Goal: Navigation & Orientation: Find specific page/section

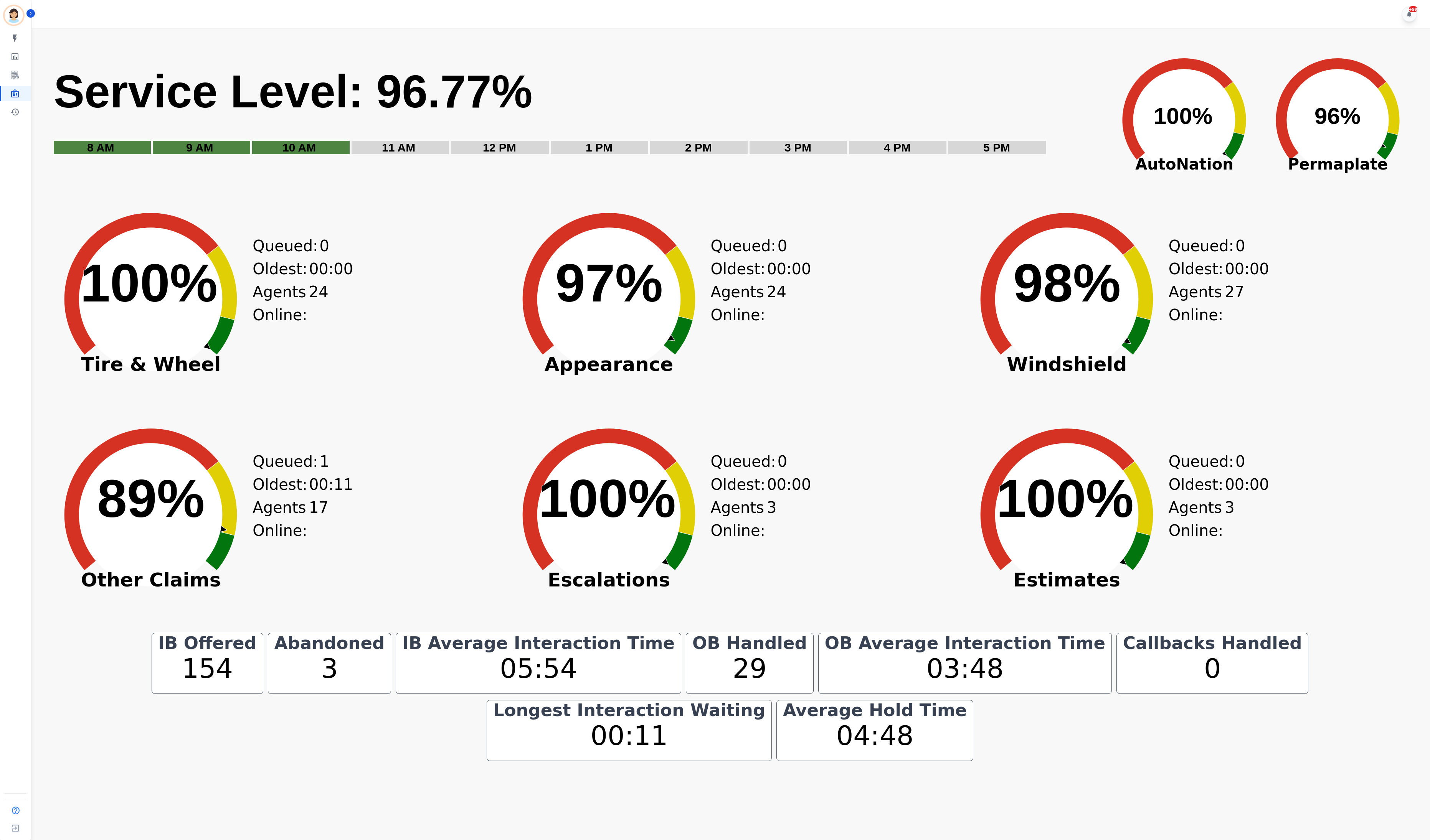
click at [796, 274] on span "00:00" at bounding box center [789, 269] width 44 height 23
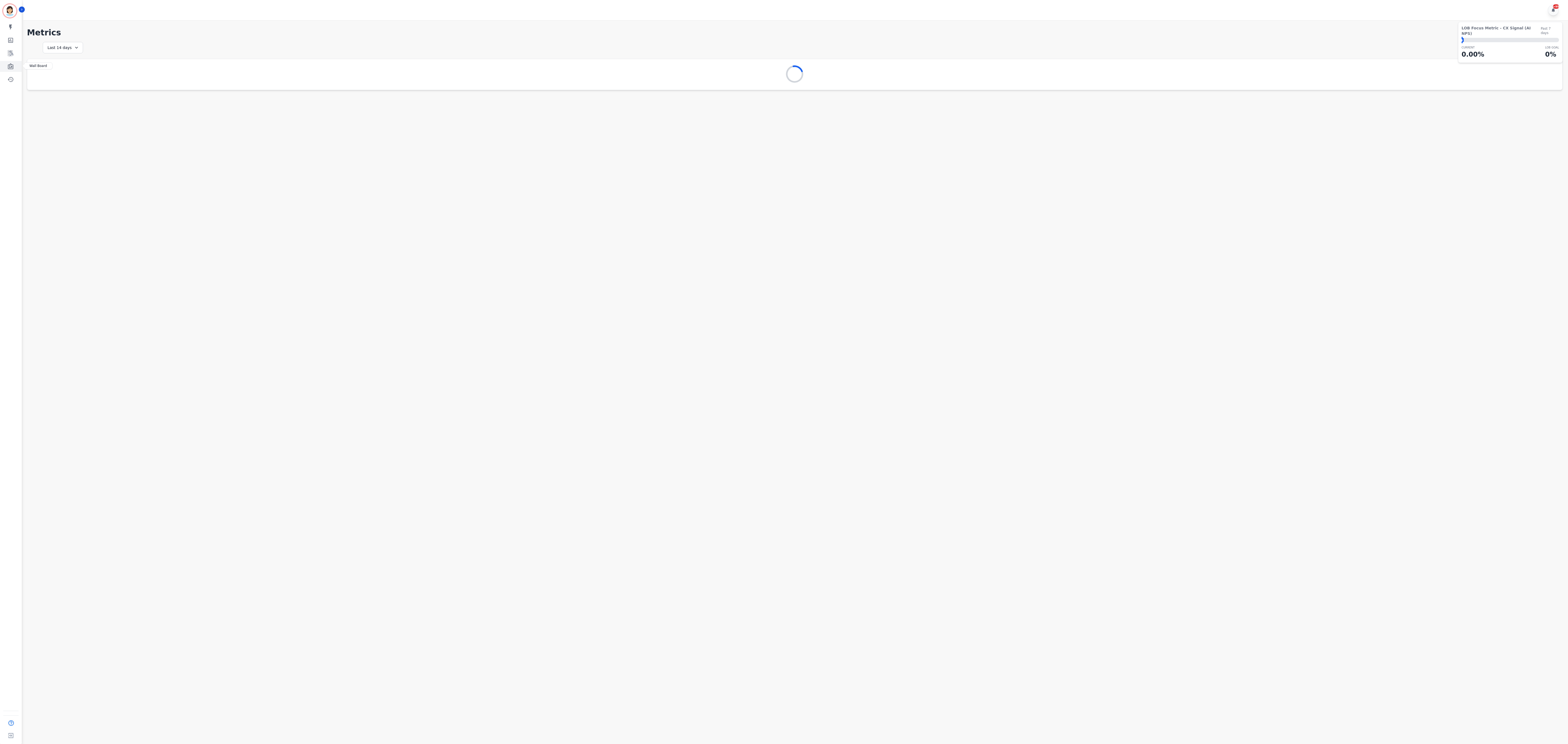
click at [13, 70] on link "Sidebar" at bounding box center [11, 66] width 21 height 11
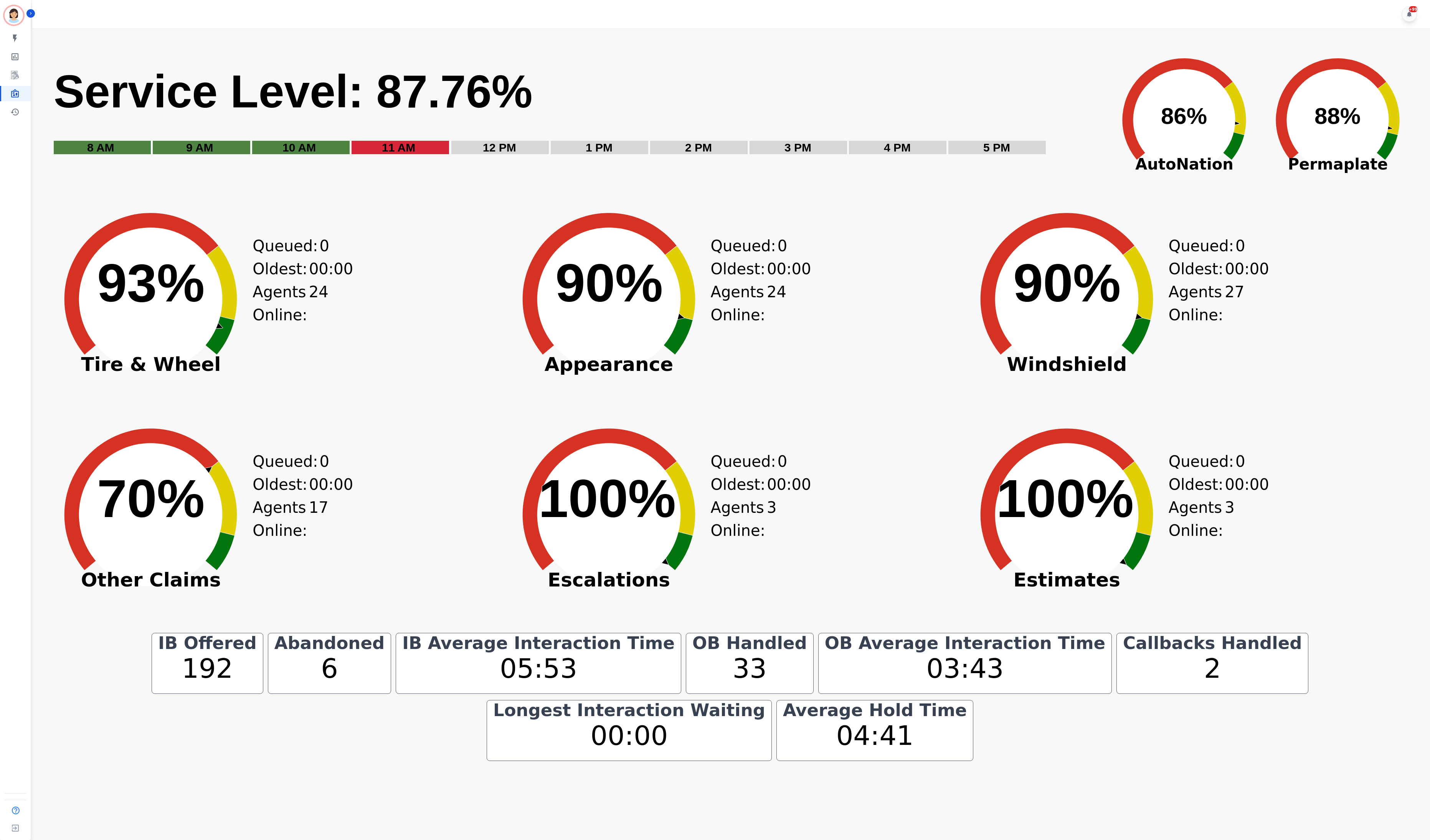
click at [306, 387] on div "Queued: 0 Oldest: 00:00 Agents Online: 24" at bounding box center [285, 312] width 65 height 211
click at [338, 527] on div "Created with Highcharts 10.3.3 72% ​ 72% Other Claims Queued: 0 Oldest: 00:00 A…" at bounding box center [272, 528] width 453 height 211
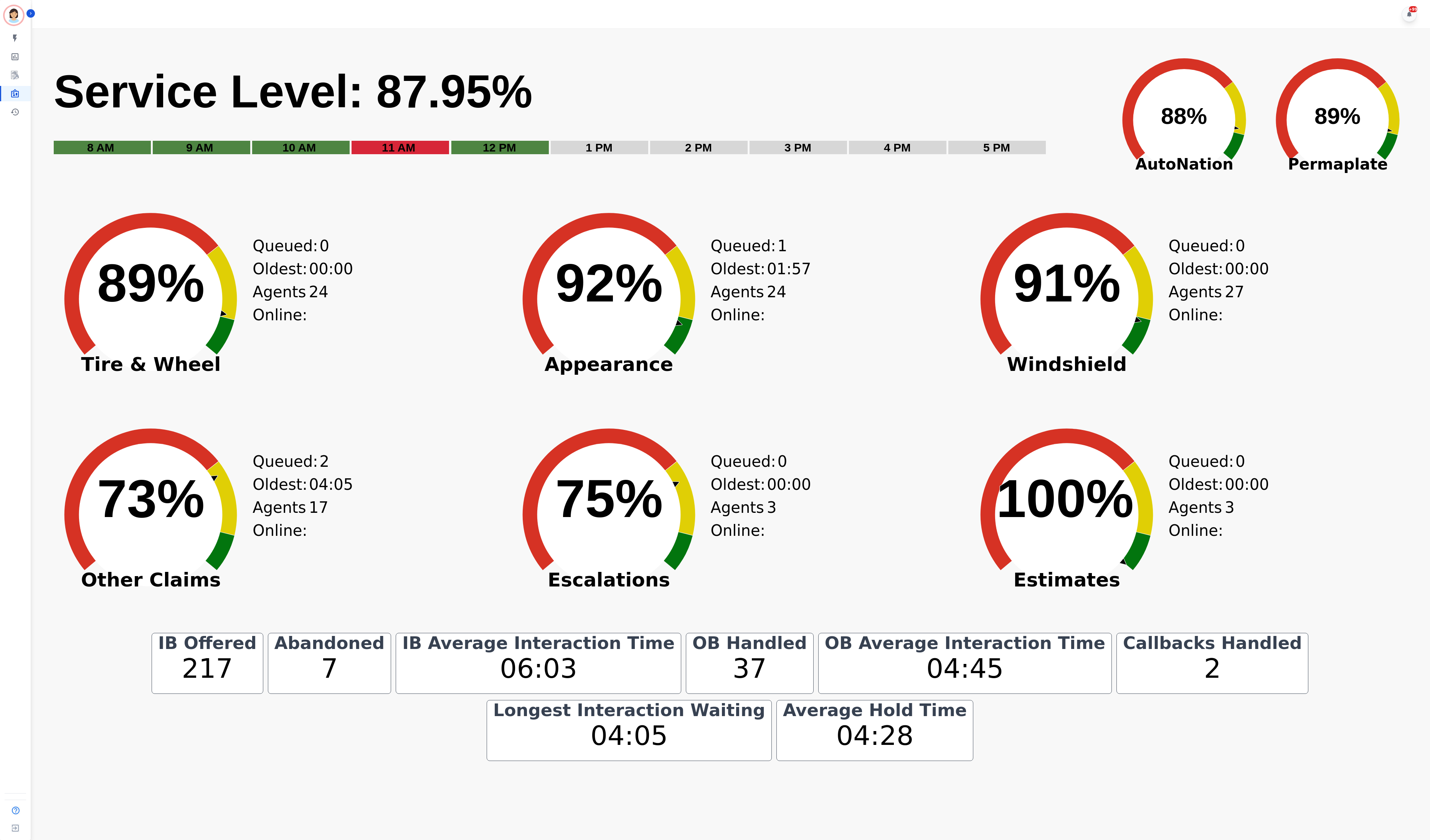
click at [260, 543] on div "Queued: 2 Oldest: 04:05 Agents Online: 17" at bounding box center [285, 528] width 65 height 211
click at [778, 385] on div "Created with Highcharts 10.3.3 92% ​ 92% Appearance Queued: 0 Oldest: 00:00 Age…" at bounding box center [730, 312] width 453 height 211
click at [459, 451] on div "Created with Highcharts 10.3.3 68% ​ 68% Other Claims Queued: 0 Oldest: 00:00 A…" at bounding box center [272, 528] width 453 height 211
click at [949, 344] on div "Created with Highcharts 10.3.3 92% ​ 92% Appearance Queued: 2 Oldest: 02:42 Age…" at bounding box center [730, 312] width 453 height 211
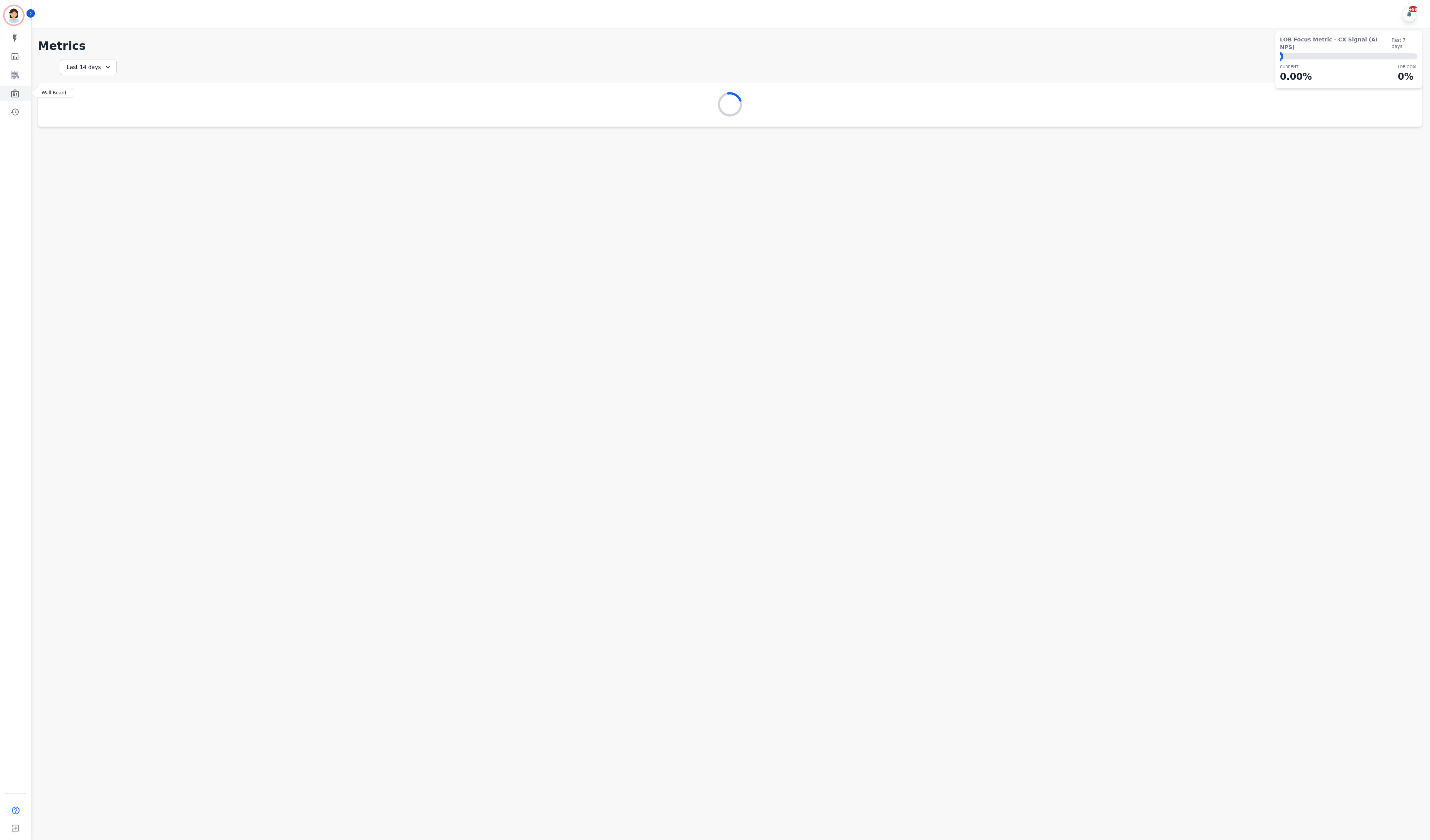
click at [15, 92] on icon "Sidebar" at bounding box center [15, 94] width 9 height 9
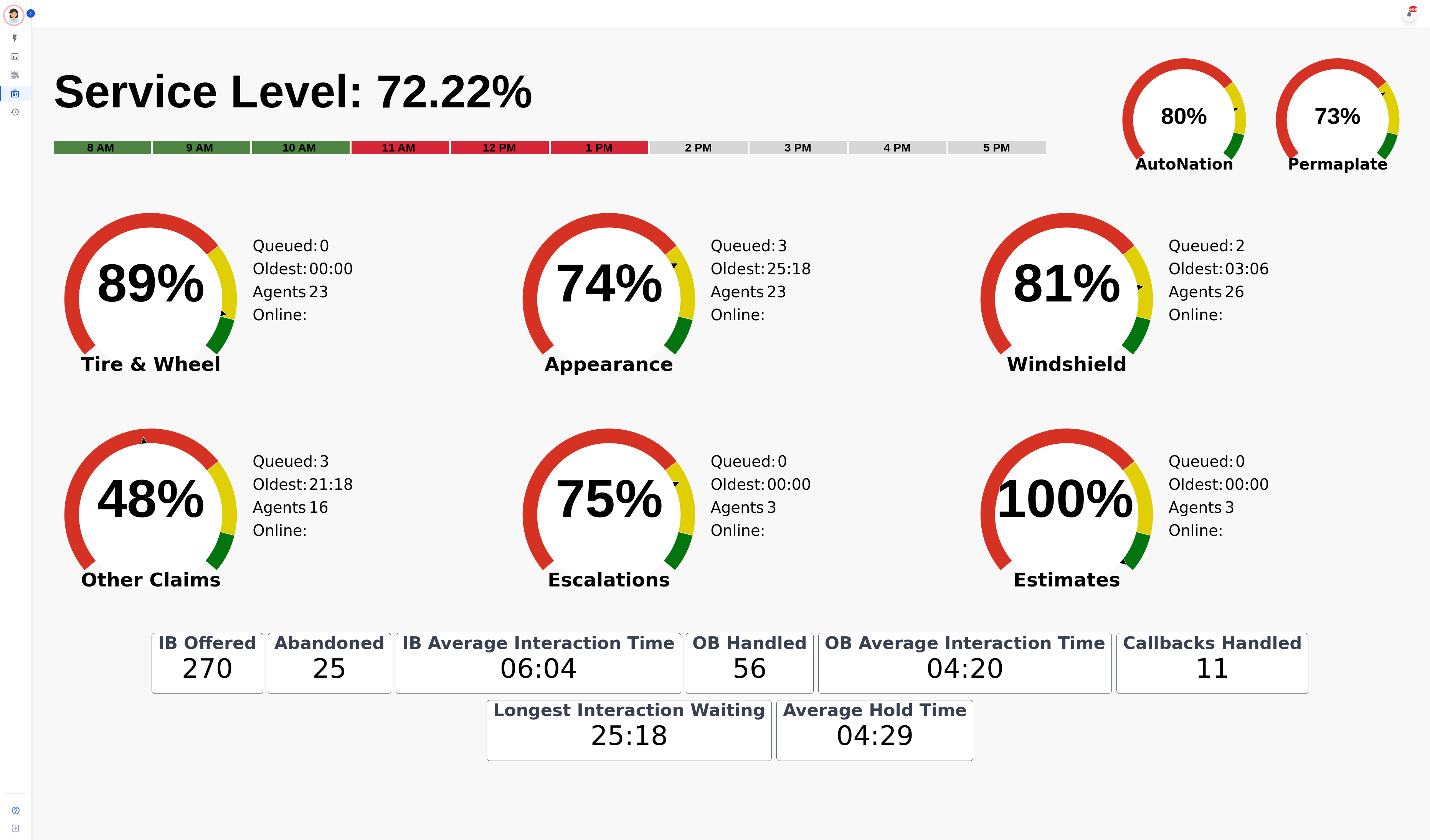
drag, startPoint x: 609, startPoint y: 313, endPoint x: 451, endPoint y: 492, distance: 238.8
click at [451, 492] on div "Created with Highcharts 10.3.3 48% ​ 48% Other Claims Queued: 3 Oldest: 21:18 A…" at bounding box center [272, 528] width 453 height 211
